Goal: Task Accomplishment & Management: Use online tool/utility

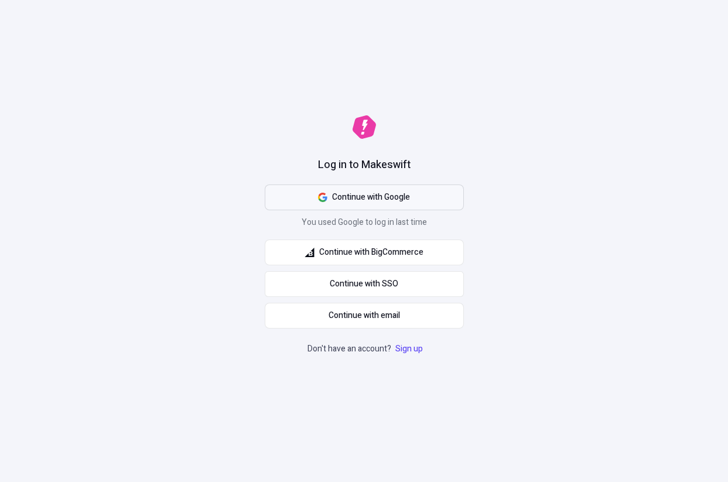
click at [336, 191] on span "Continue with Google" at bounding box center [371, 197] width 78 height 13
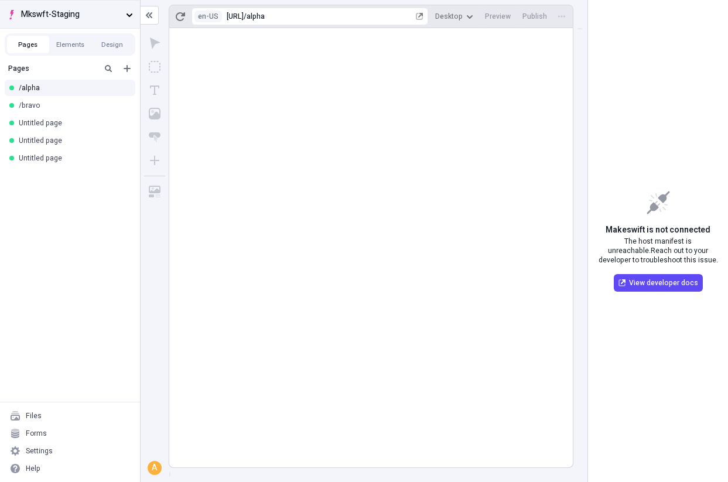
click at [88, 13] on span "Mkswft-Staging" at bounding box center [71, 14] width 100 height 13
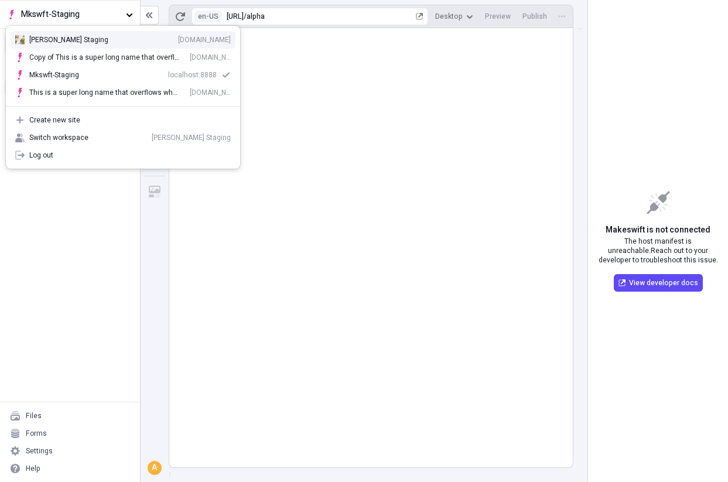
click at [100, 44] on div "Arvin Staging zgo3zr3i6xp.staging.makeswift.site" at bounding box center [129, 39] width 201 height 9
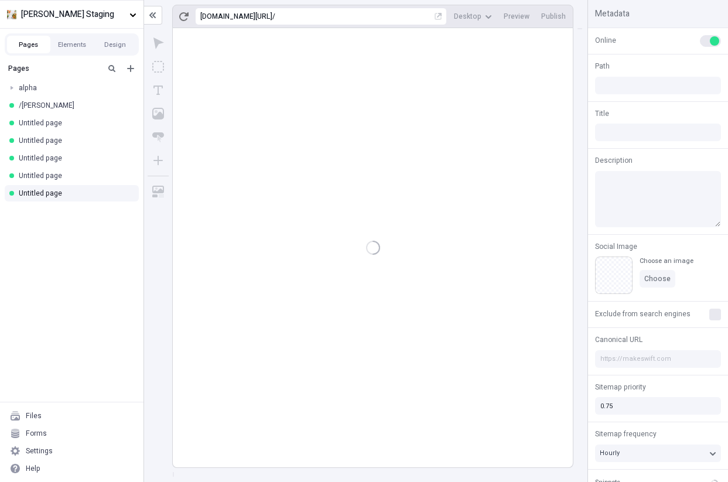
type input "/page-3"
type input "juliet"
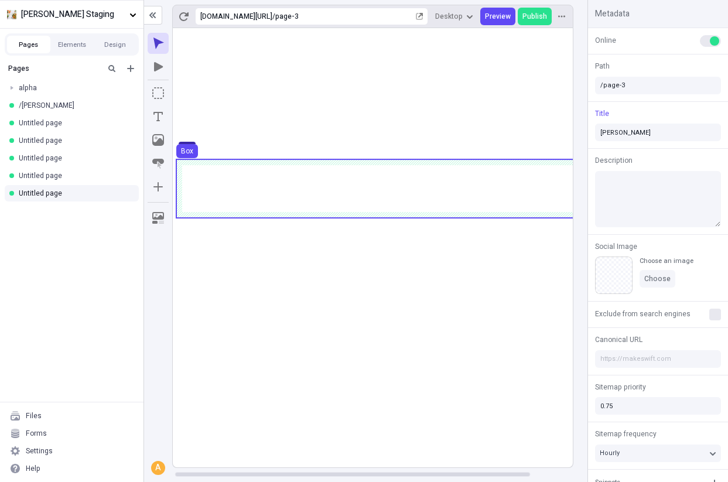
scroll to position [0, 2]
